Goal: Task Accomplishment & Management: Contribute content

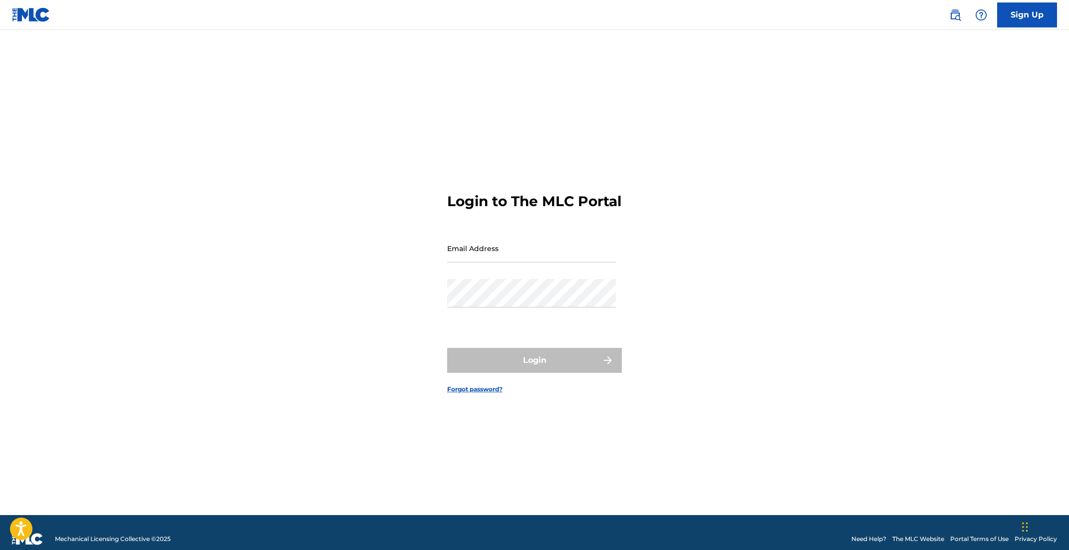
click at [508, 263] on input "Email Address" at bounding box center [531, 248] width 169 height 28
type input "[PERSON_NAME][EMAIL_ADDRESS][PERSON_NAME][DOMAIN_NAME]"
click at [447, 348] on button "Login" at bounding box center [534, 360] width 175 height 25
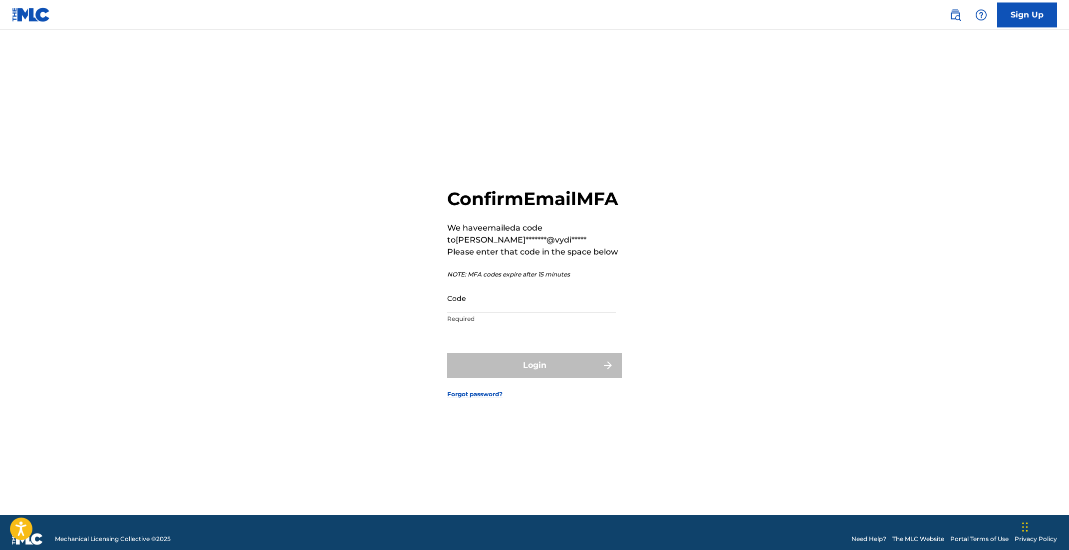
click at [543, 309] on input "Code" at bounding box center [531, 298] width 169 height 28
paste input "391522"
type input "391522"
click at [538, 371] on button "Login" at bounding box center [534, 365] width 175 height 25
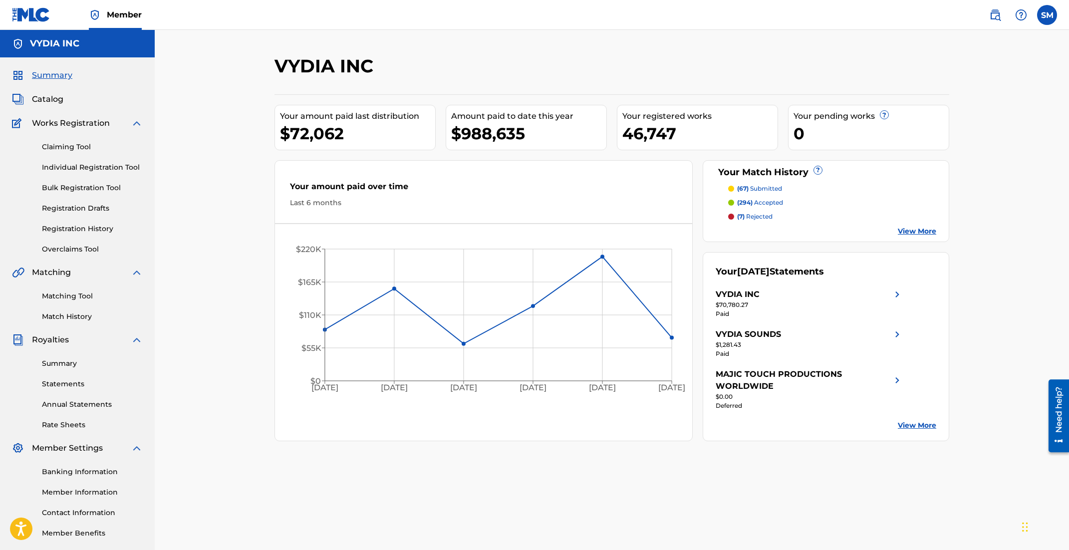
click at [90, 165] on link "Individual Registration Tool" at bounding box center [92, 167] width 101 height 10
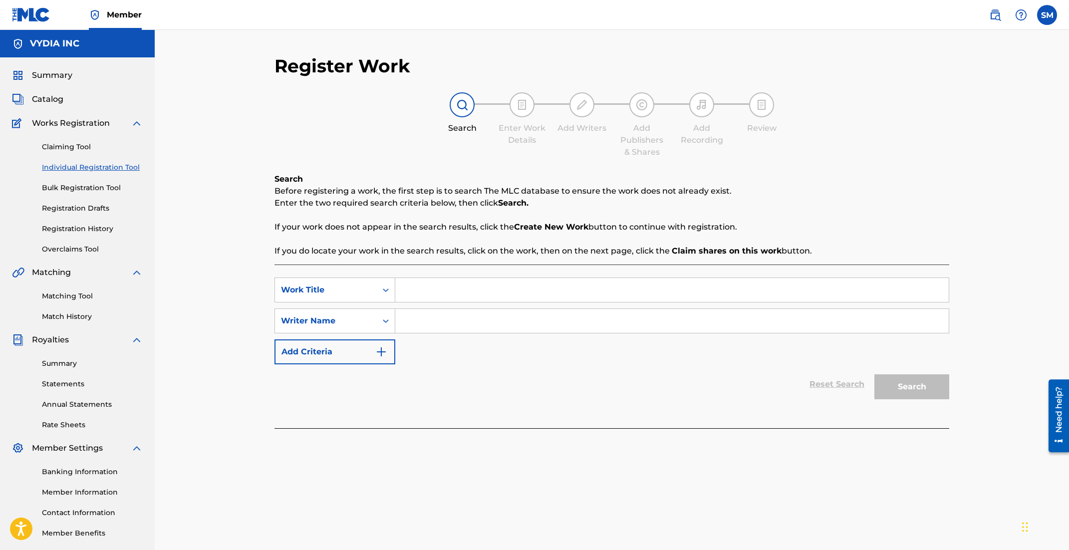
click at [81, 192] on link "Bulk Registration Tool" at bounding box center [92, 188] width 101 height 10
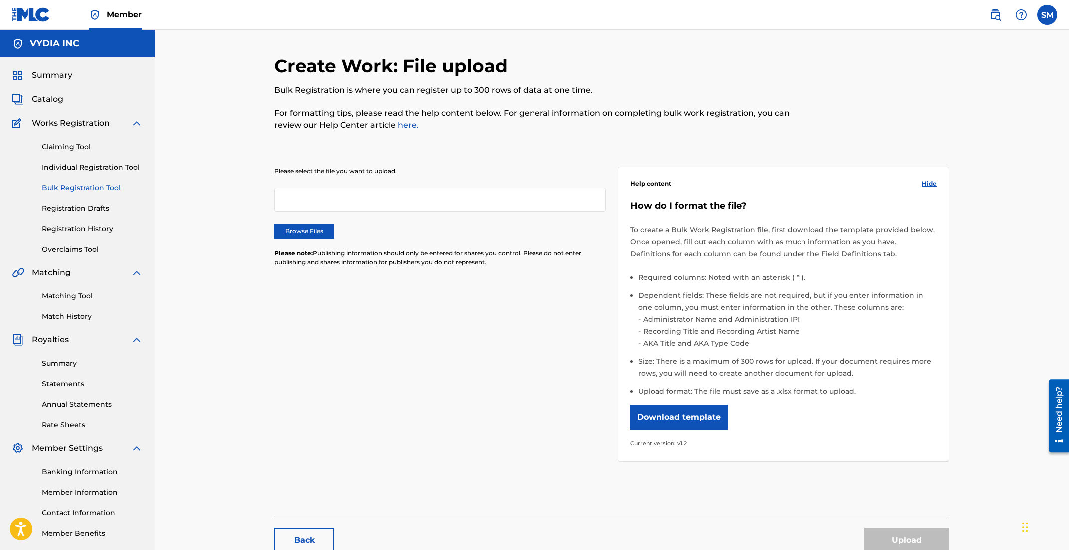
click at [663, 416] on button "Download template" at bounding box center [679, 417] width 97 height 25
click at [44, 91] on div "Summary Catalog Works Registration Claiming Tool Individual Registration Tool B…" at bounding box center [77, 303] width 155 height 493
click at [49, 99] on span "Catalog" at bounding box center [47, 99] width 31 height 12
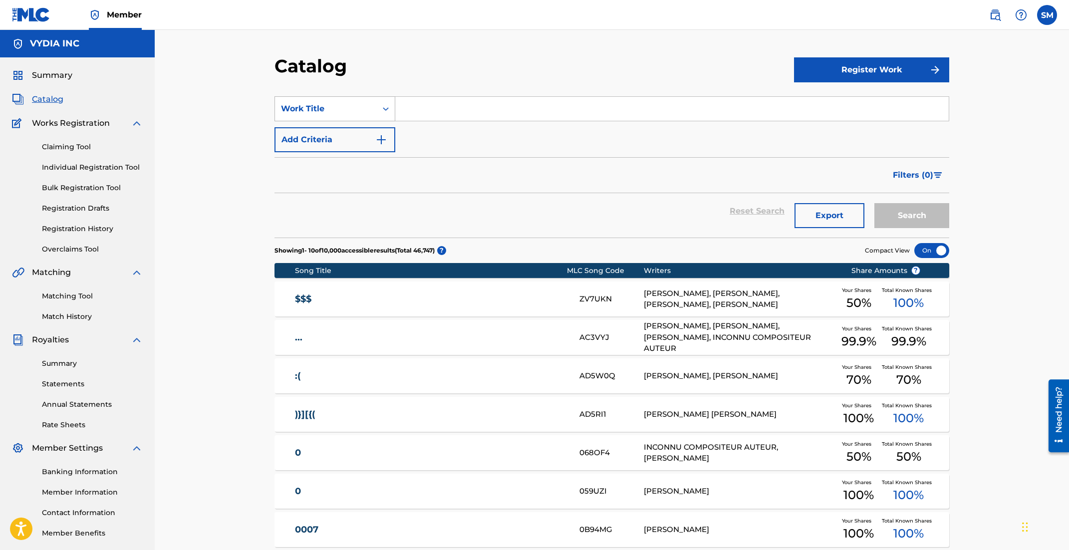
click at [363, 109] on div "Work Title" at bounding box center [326, 109] width 90 height 12
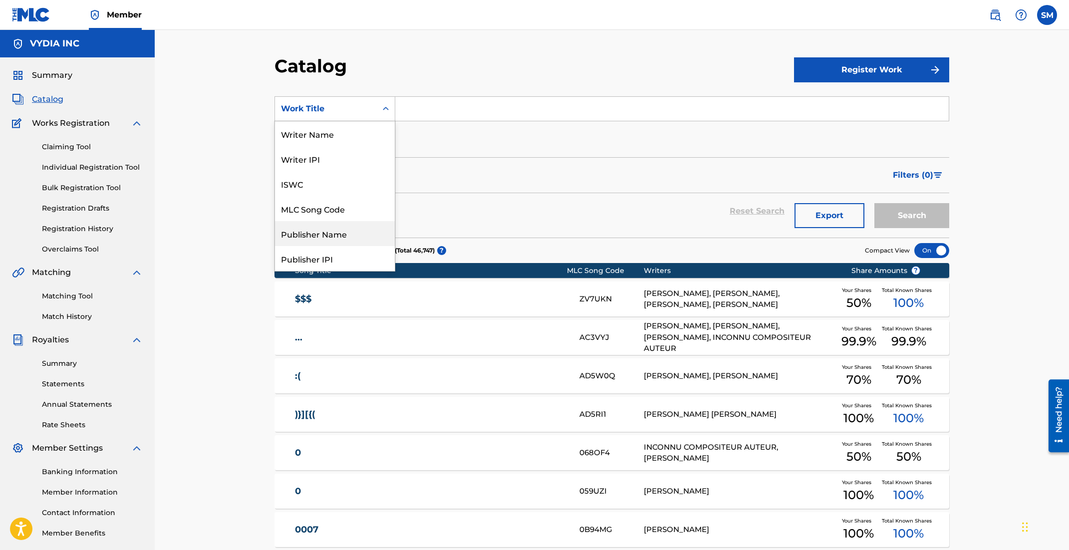
click at [311, 241] on div "Publisher Name" at bounding box center [335, 233] width 120 height 25
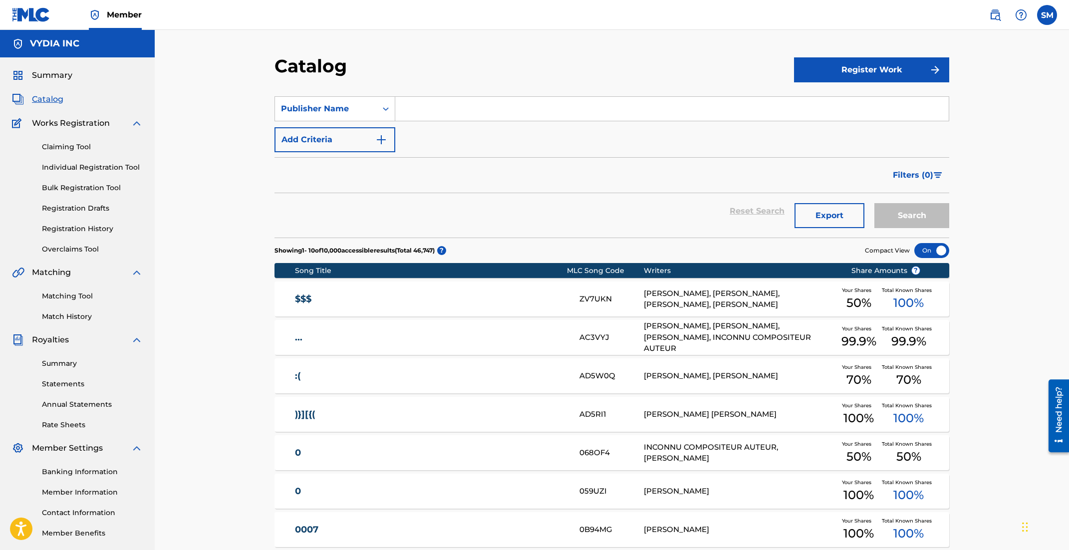
click at [431, 116] on input "Search Form" at bounding box center [672, 109] width 554 height 24
type input "songs of label hub"
click at [875, 203] on button "Search" at bounding box center [912, 215] width 75 height 25
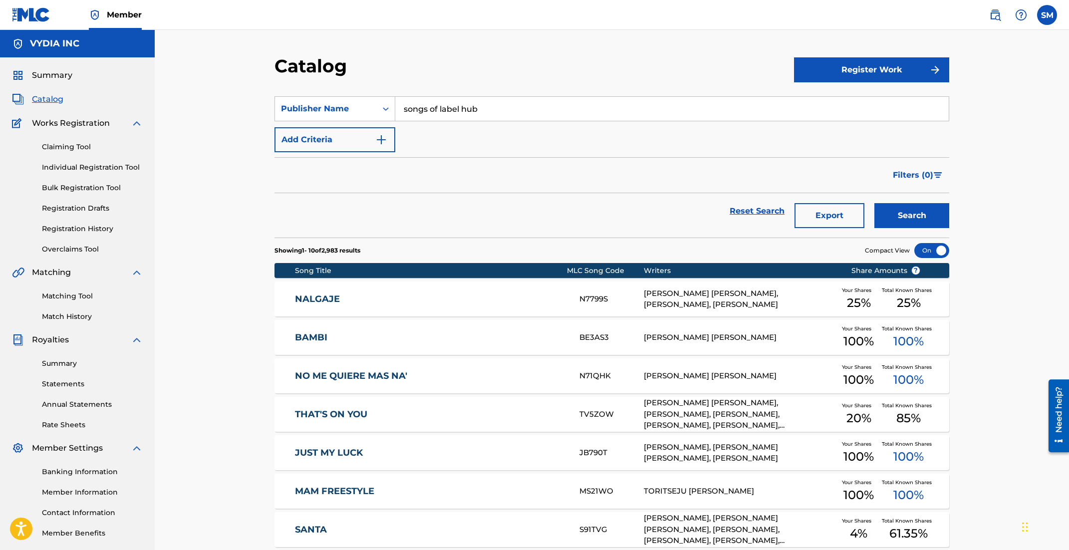
click at [517, 296] on link "NALGAJE" at bounding box center [431, 299] width 272 height 11
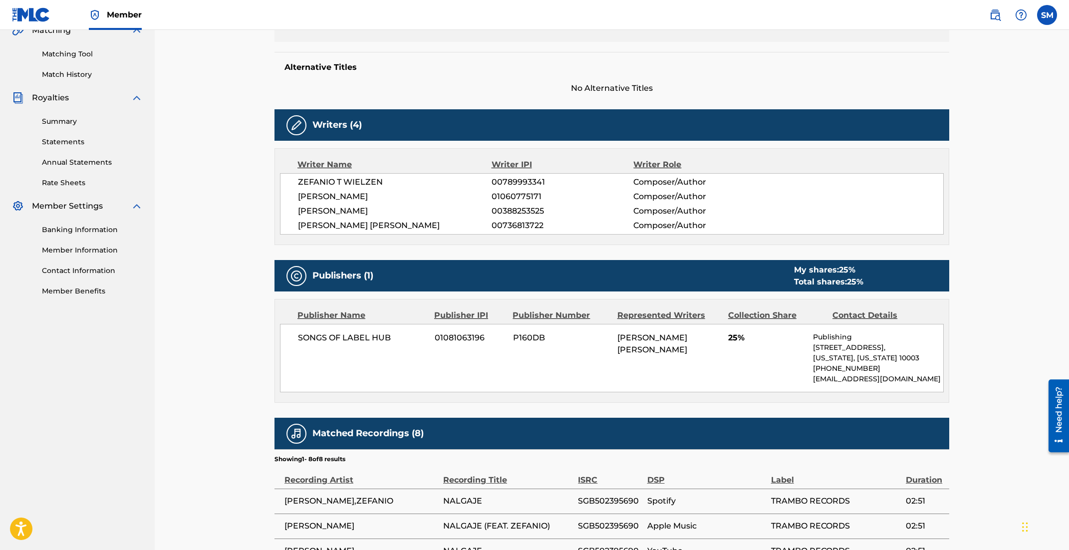
scroll to position [331, 0]
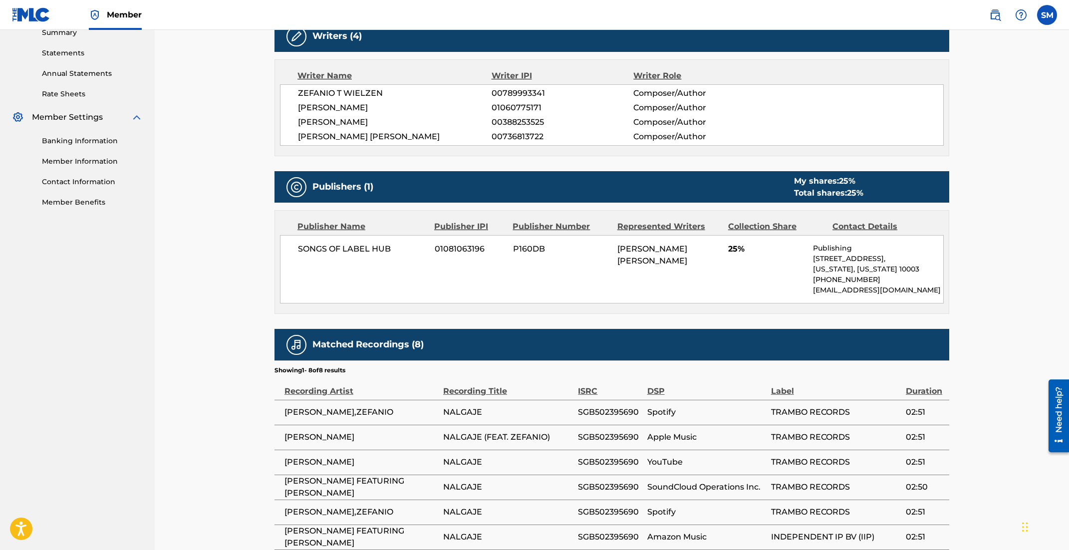
click at [525, 245] on span "P160DB" at bounding box center [561, 249] width 97 height 12
copy span "P160DB"
click at [441, 247] on span "01081063196" at bounding box center [470, 249] width 71 height 12
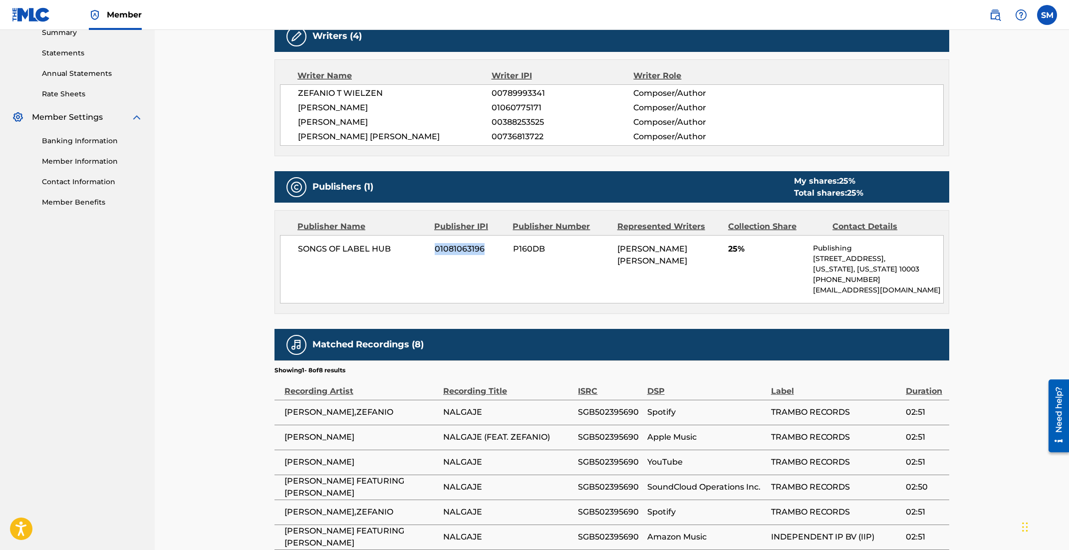
copy span "01081063196"
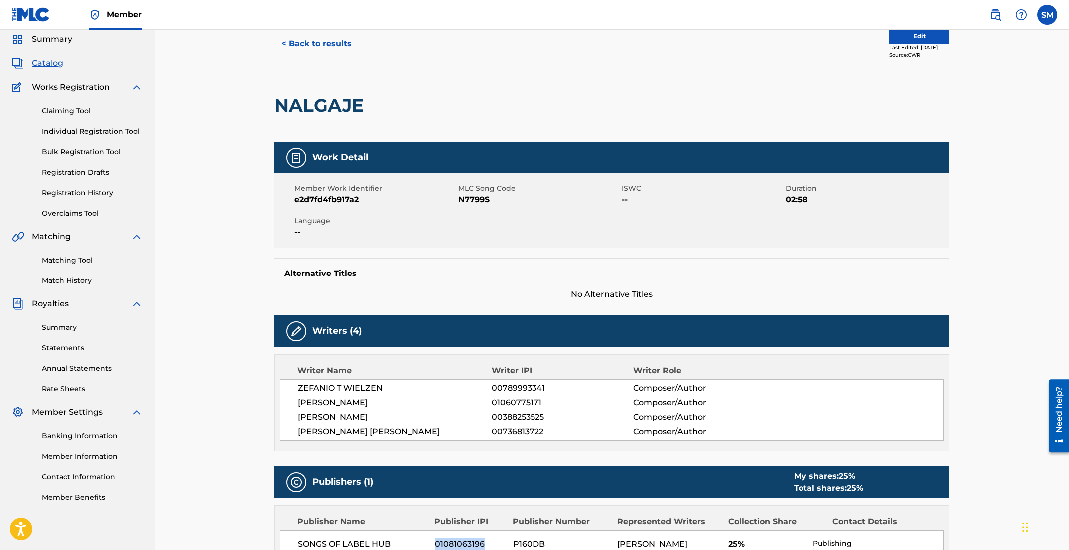
scroll to position [0, 0]
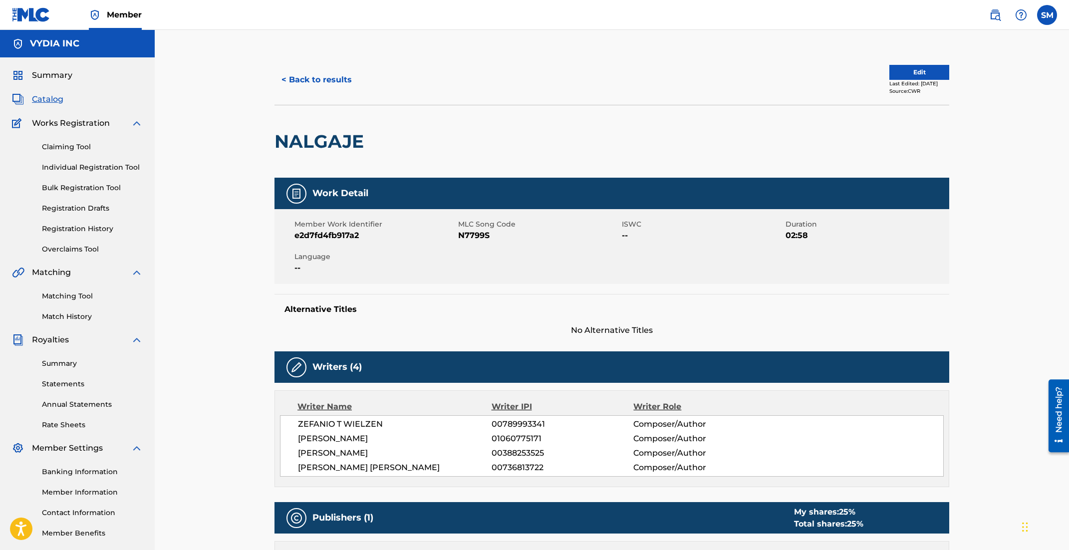
click at [81, 188] on link "Bulk Registration Tool" at bounding box center [92, 188] width 101 height 10
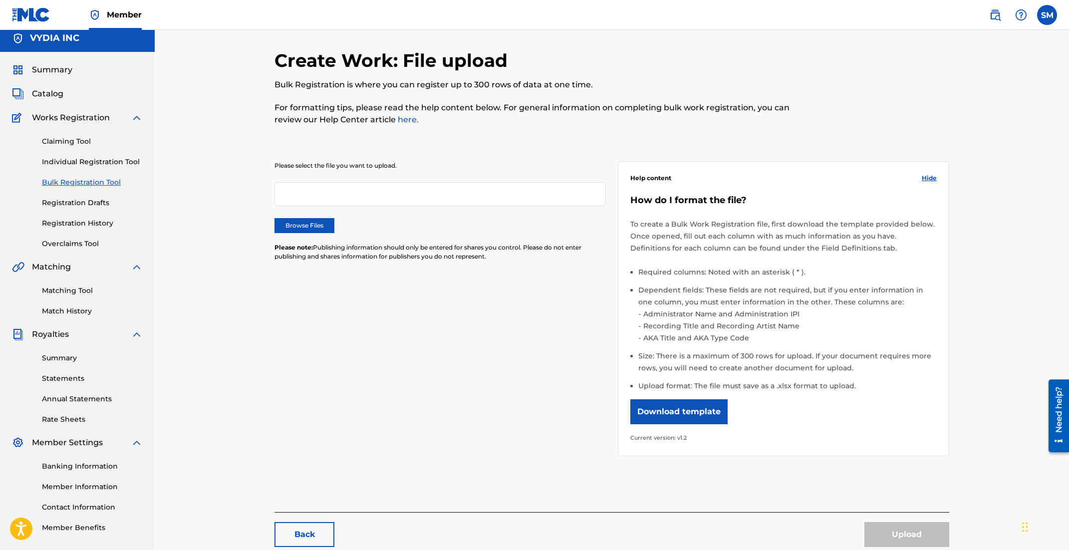
scroll to position [60, 0]
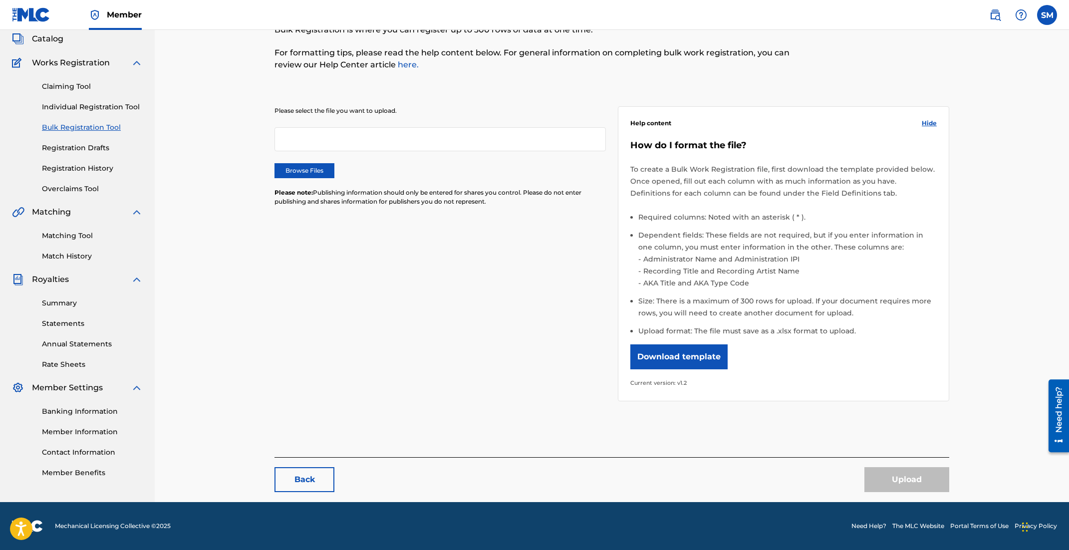
click at [290, 140] on div at bounding box center [441, 139] width 332 height 24
click at [295, 165] on label "Browse Files" at bounding box center [305, 170] width 60 height 15
click at [0, 0] on input "Browse Files" at bounding box center [0, 0] width 0 height 0
click at [915, 474] on button "Upload" at bounding box center [907, 479] width 85 height 25
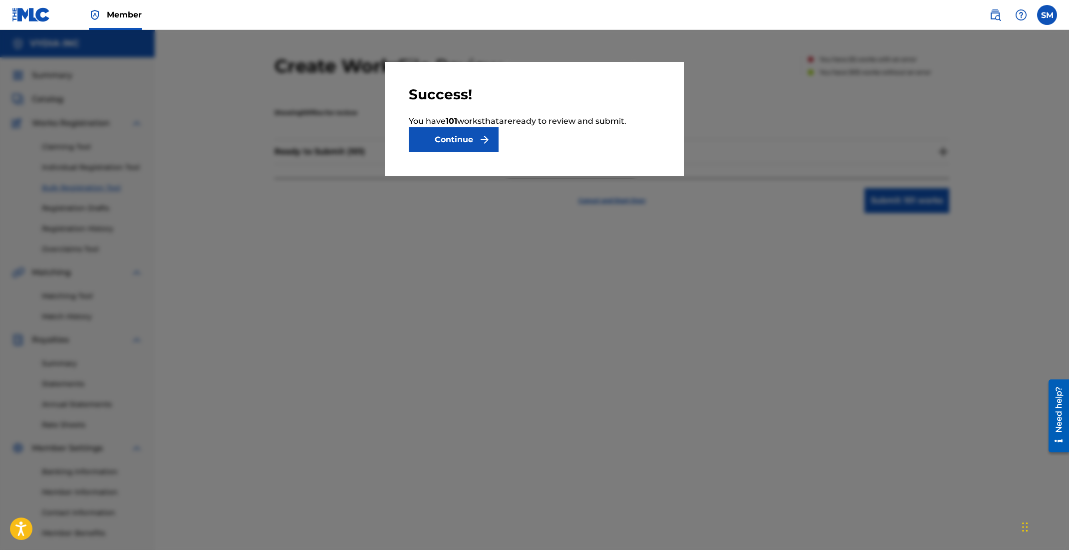
click at [456, 146] on button "Continue" at bounding box center [454, 139] width 90 height 25
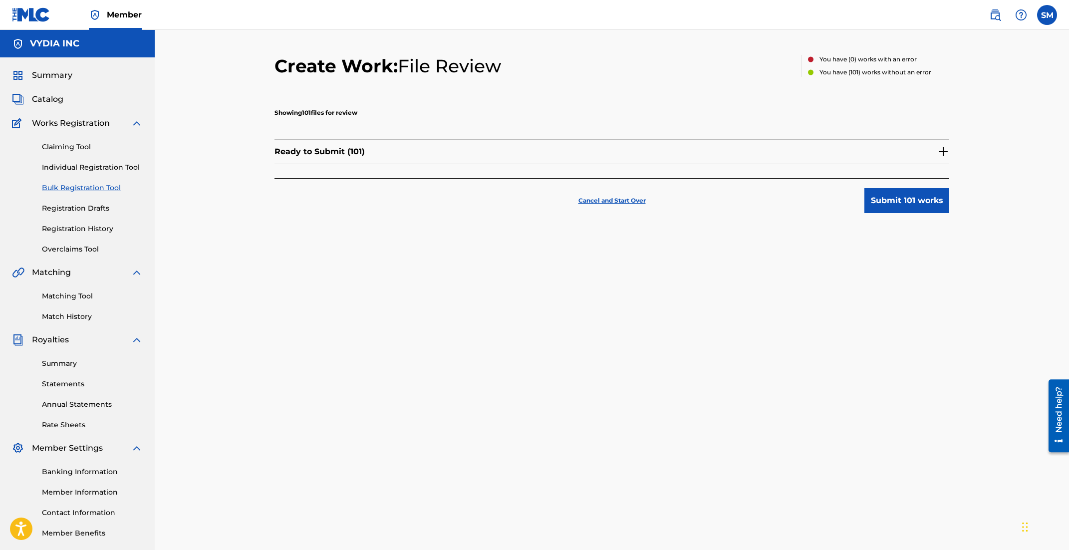
click at [907, 199] on button "Submit 101 works" at bounding box center [907, 200] width 85 height 25
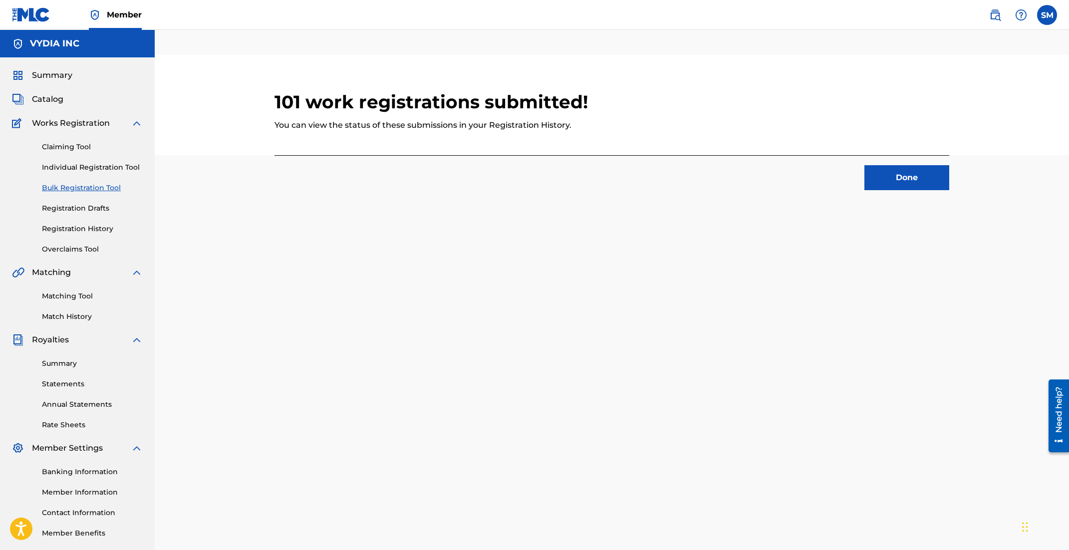
click at [917, 185] on button "Done" at bounding box center [907, 177] width 85 height 25
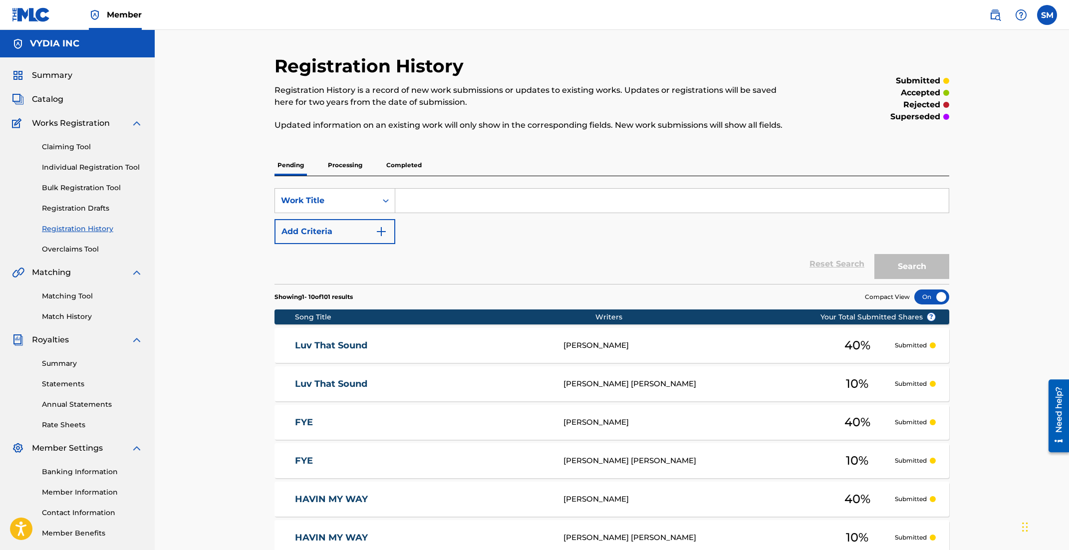
click at [40, 102] on span "Catalog" at bounding box center [47, 99] width 31 height 12
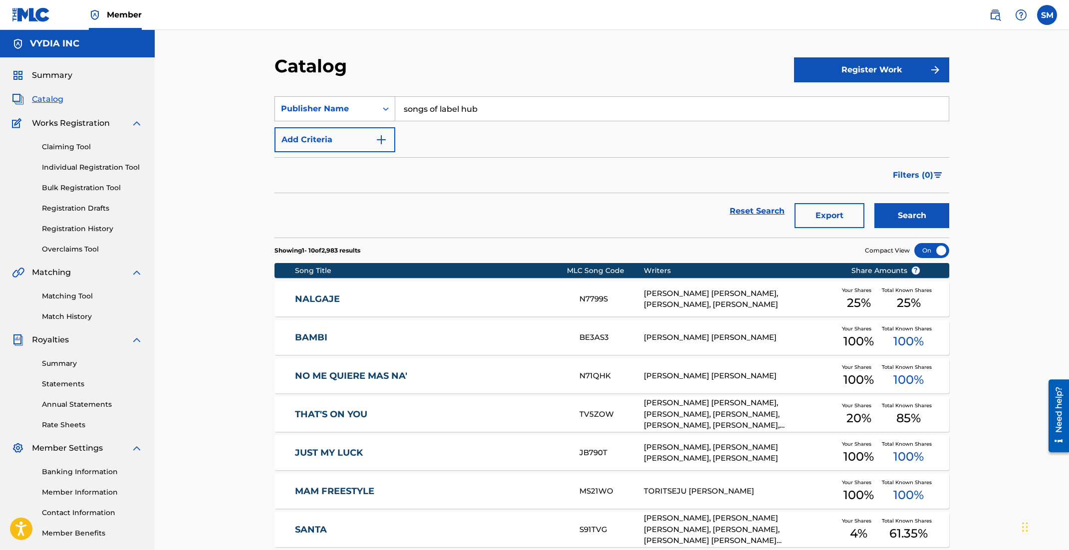
click at [340, 107] on div "Publisher Name" at bounding box center [326, 109] width 90 height 12
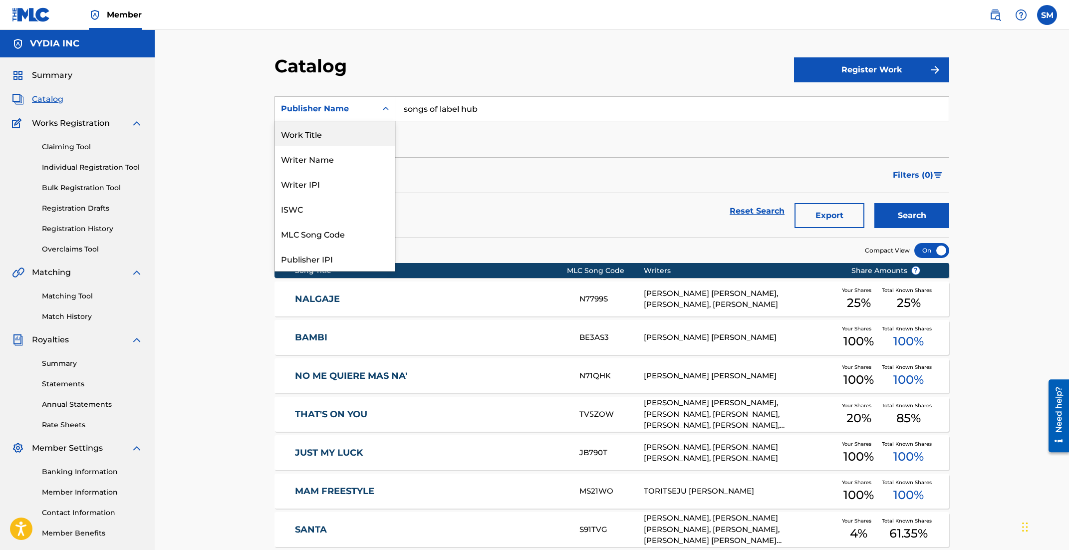
click at [326, 141] on div "Work Title" at bounding box center [335, 133] width 120 height 25
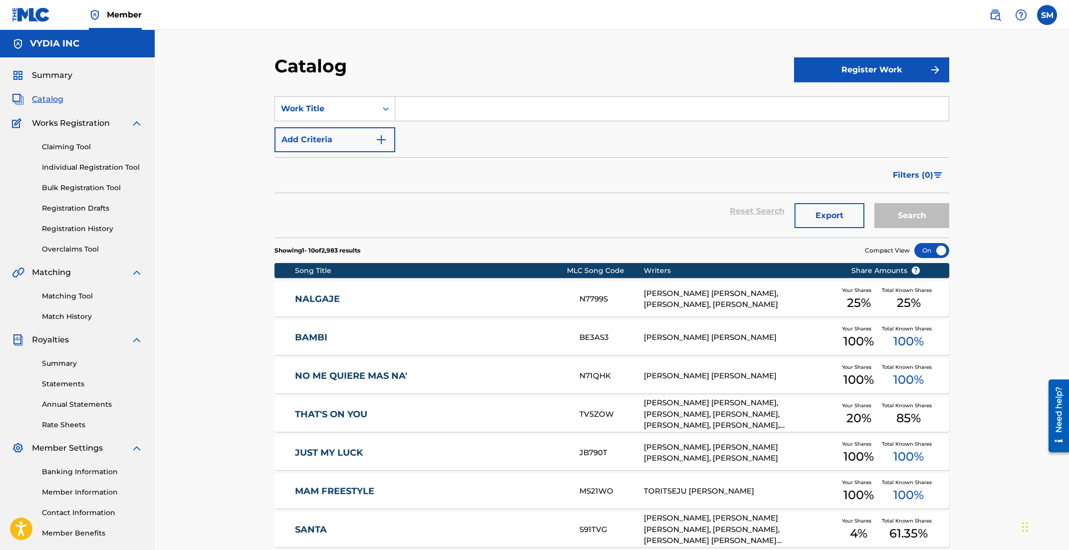
click at [455, 104] on input "Search Form" at bounding box center [672, 109] width 554 height 24
type input "praise [DEMOGRAPHIC_DATA] in the moonlight"
click at [875, 203] on button "Search" at bounding box center [912, 215] width 75 height 25
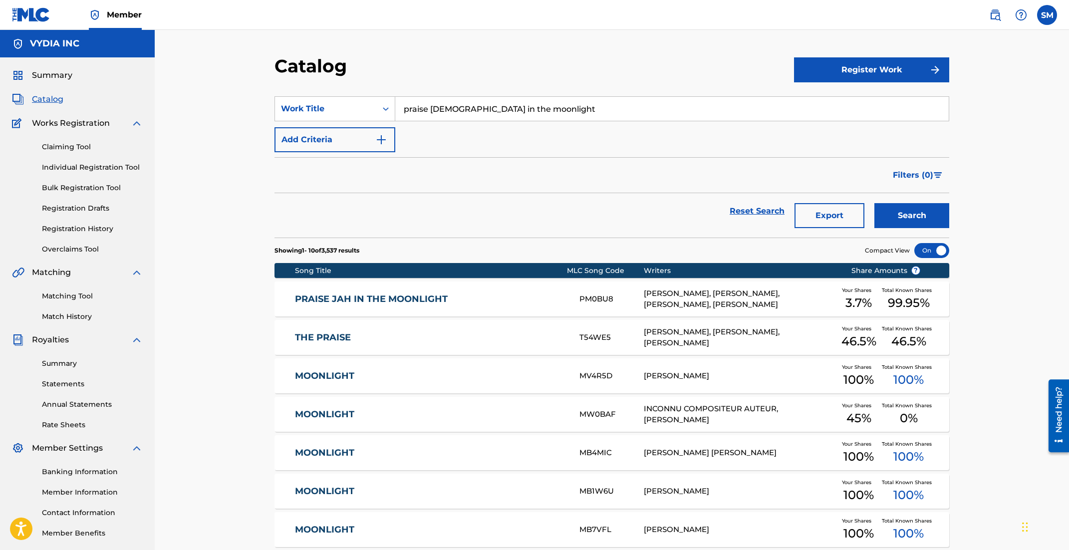
click at [401, 304] on link "PRAISE JAH IN THE MOONLIGHT" at bounding box center [431, 299] width 272 height 11
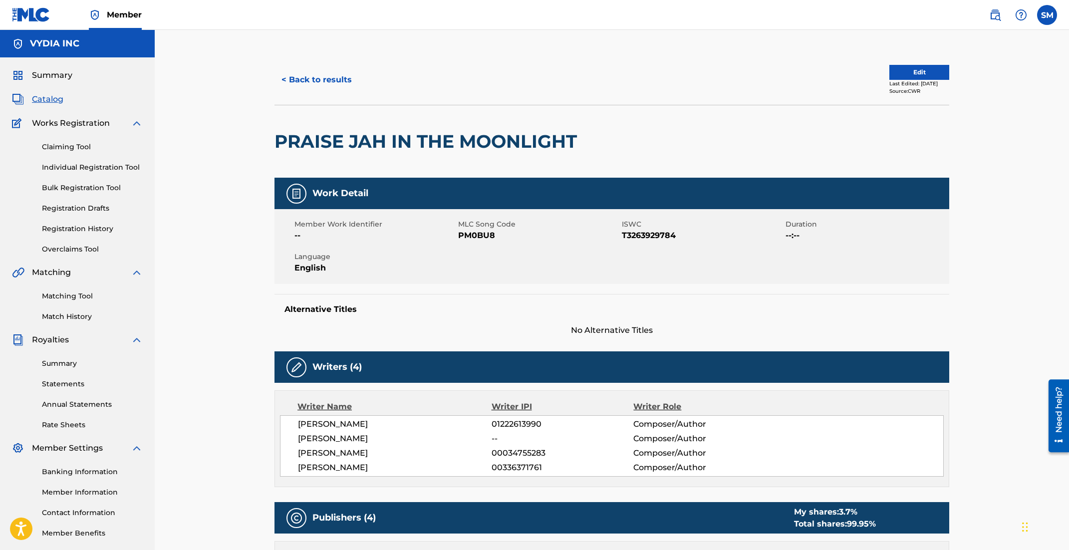
click at [470, 238] on span "PM0BU8" at bounding box center [538, 236] width 161 height 12
copy span "PM0BU8"
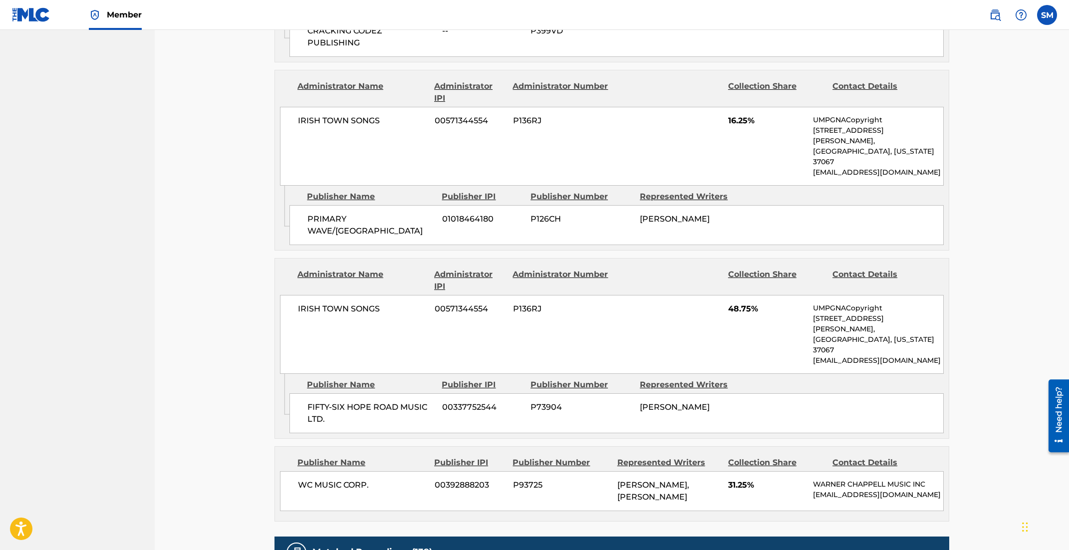
scroll to position [662, 0]
